Goal: Ask a question: Seek information or help from site administrators or community

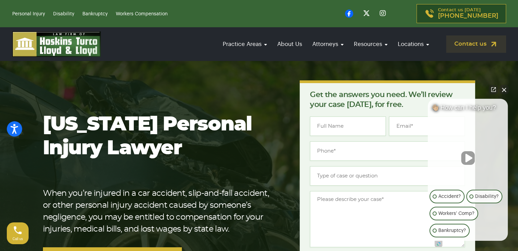
click at [508, 93] on section "[US_STATE] Personal Injury Lawyer When you’re injured in a car accident, slip-a…" at bounding box center [259, 217] width 518 height 334
click at [504, 90] on button "Close Intaker Chat Widget" at bounding box center [504, 90] width 10 height 10
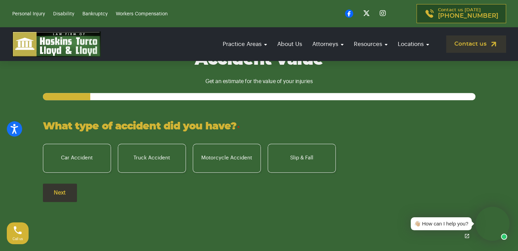
scroll to position [453, 0]
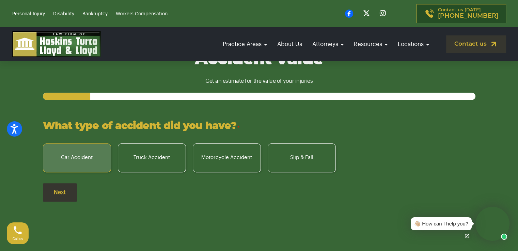
click at [77, 156] on label "Car Accident" at bounding box center [77, 157] width 68 height 29
click at [0, 0] on input "Car Accident" at bounding box center [0, 0] width 0 height 0
click at [79, 158] on label "Car Accident" at bounding box center [77, 157] width 68 height 29
click at [0, 0] on input "Car Accident" at bounding box center [0, 0] width 0 height 0
click at [66, 195] on input "Next" at bounding box center [60, 192] width 34 height 18
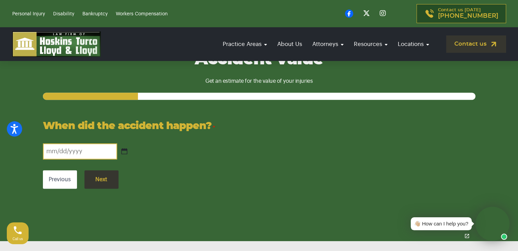
scroll to position [467, 0]
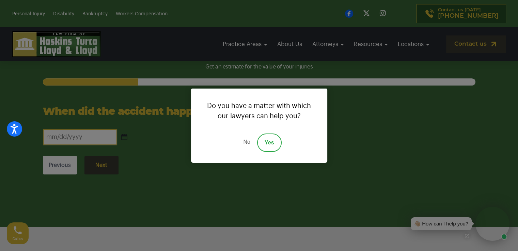
click at [95, 138] on div "Do you have a matter with which our lawyers can help you? No Yes" at bounding box center [259, 125] width 518 height 251
click at [274, 142] on link "Yes" at bounding box center [269, 142] width 25 height 18
